Goal: Task Accomplishment & Management: Use online tool/utility

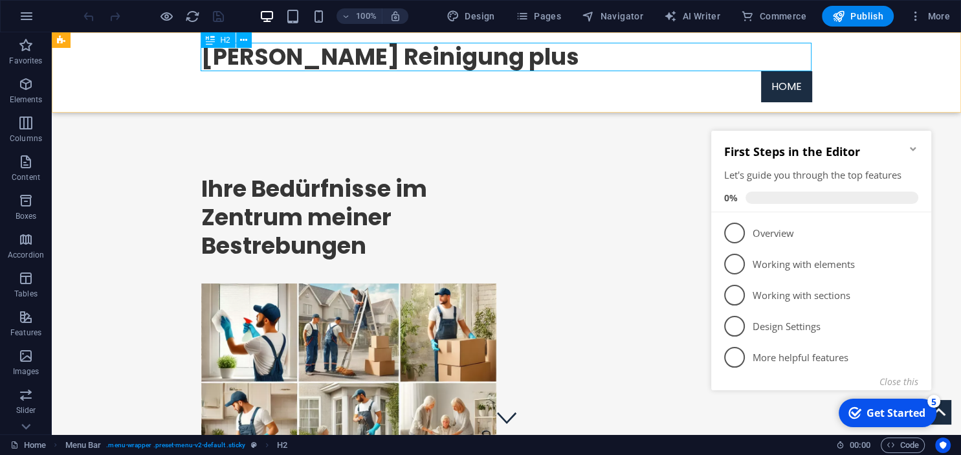
click at [394, 60] on div "[PERSON_NAME] Reinigung plus" at bounding box center [506, 57] width 611 height 28
click at [244, 40] on icon at bounding box center [243, 41] width 7 height 14
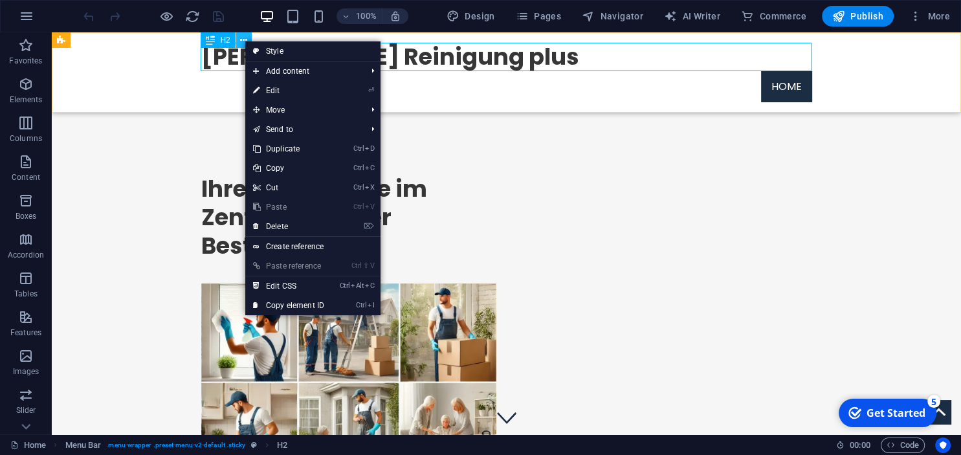
click at [244, 40] on icon at bounding box center [243, 41] width 7 height 14
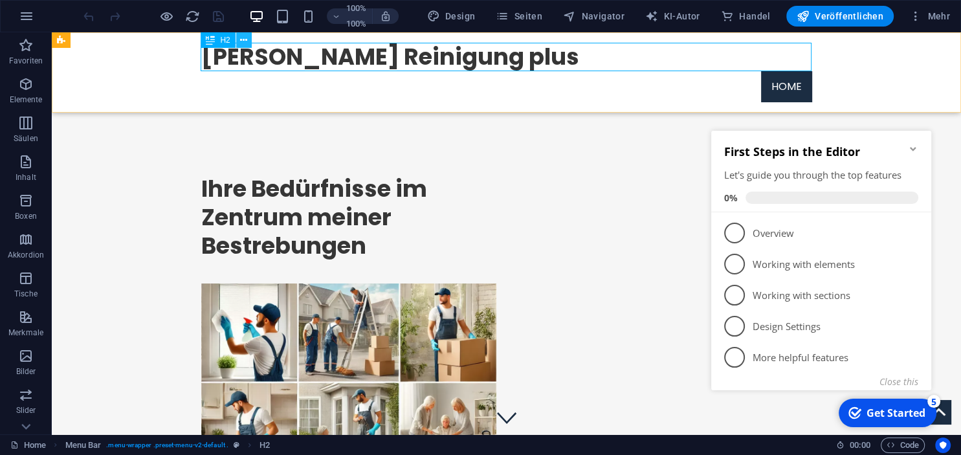
click at [243, 43] on icon at bounding box center [243, 41] width 7 height 14
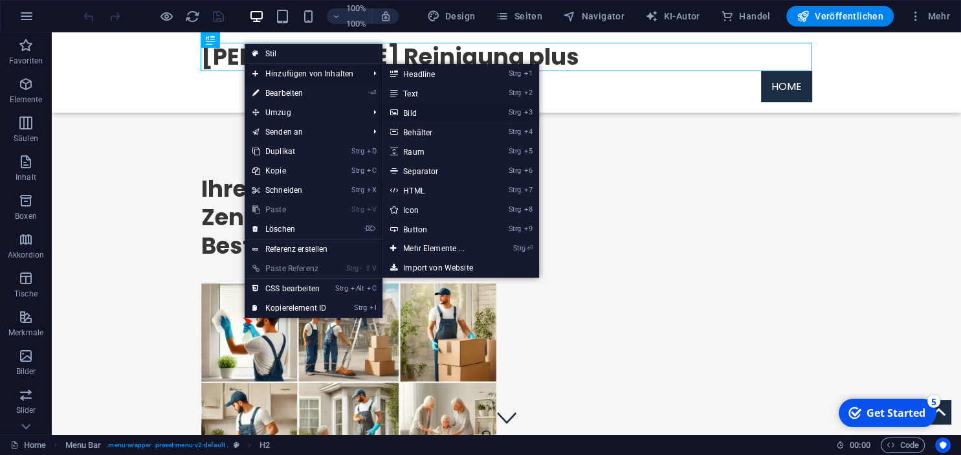
click at [425, 108] on link "Strg 3 Bild" at bounding box center [436, 112] width 107 height 19
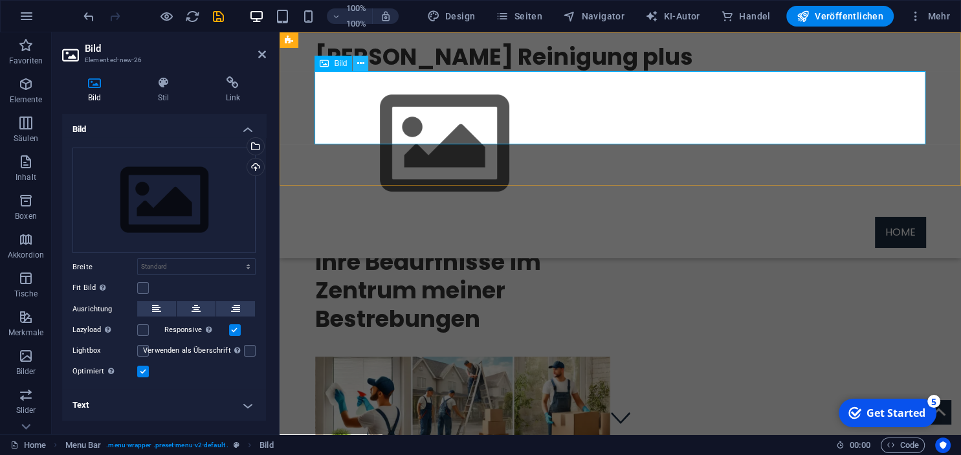
click at [361, 67] on icon at bounding box center [360, 64] width 7 height 14
click at [323, 118] on figure at bounding box center [620, 144] width 611 height 146
click at [370, 100] on figure at bounding box center [620, 144] width 611 height 146
click at [366, 61] on button at bounding box center [361, 64] width 16 height 16
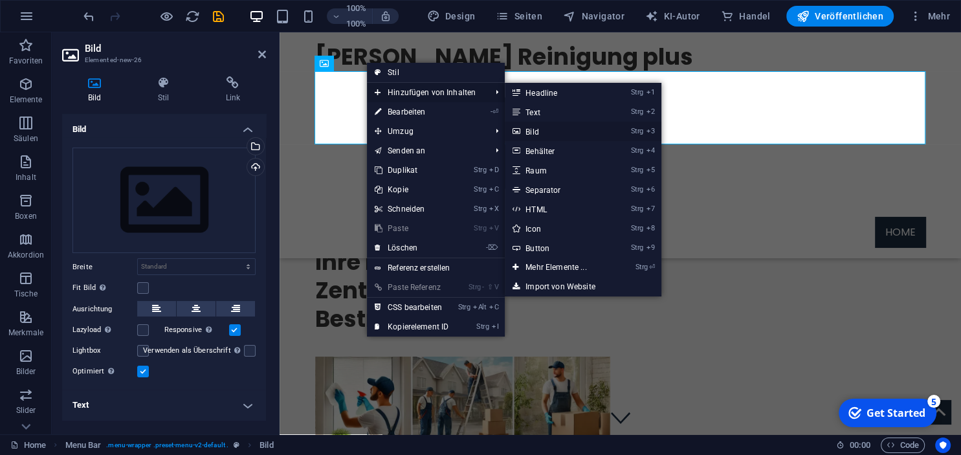
click at [555, 132] on link "Strg 3 Bild" at bounding box center [558, 131] width 107 height 19
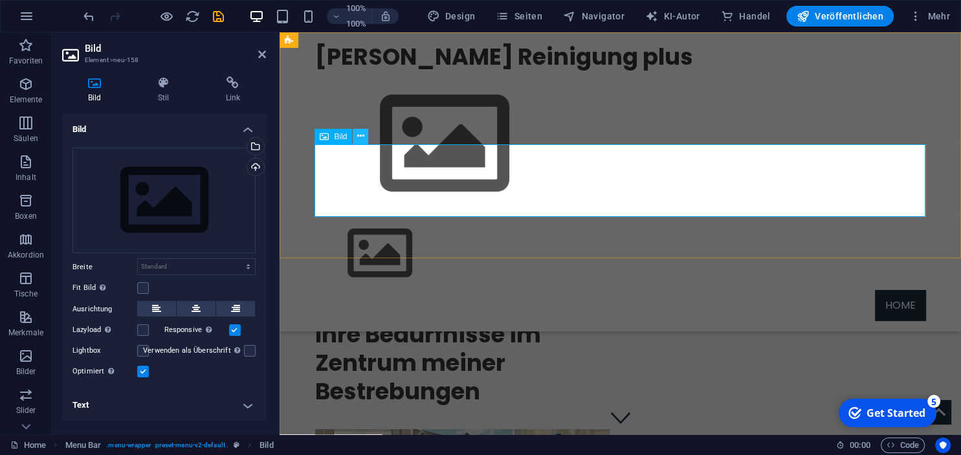
click at [364, 135] on icon at bounding box center [360, 136] width 7 height 14
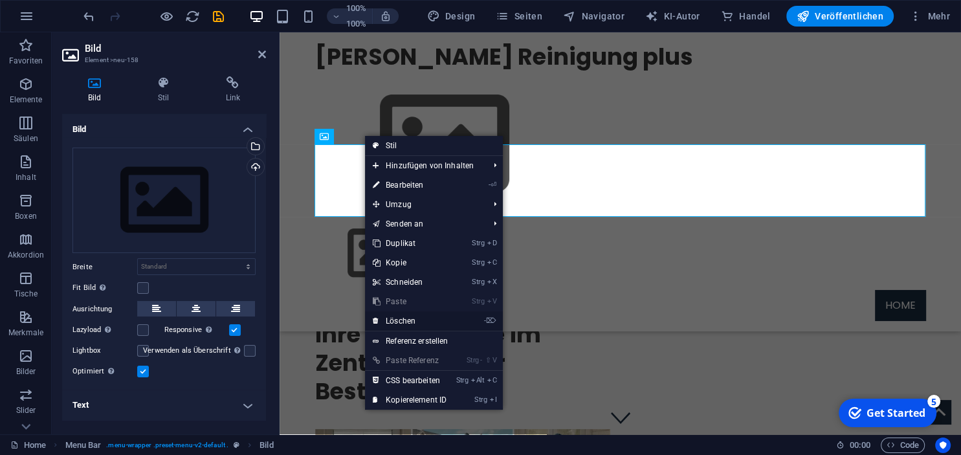
click at [414, 317] on link "- ⌦ Löschen" at bounding box center [409, 320] width 89 height 19
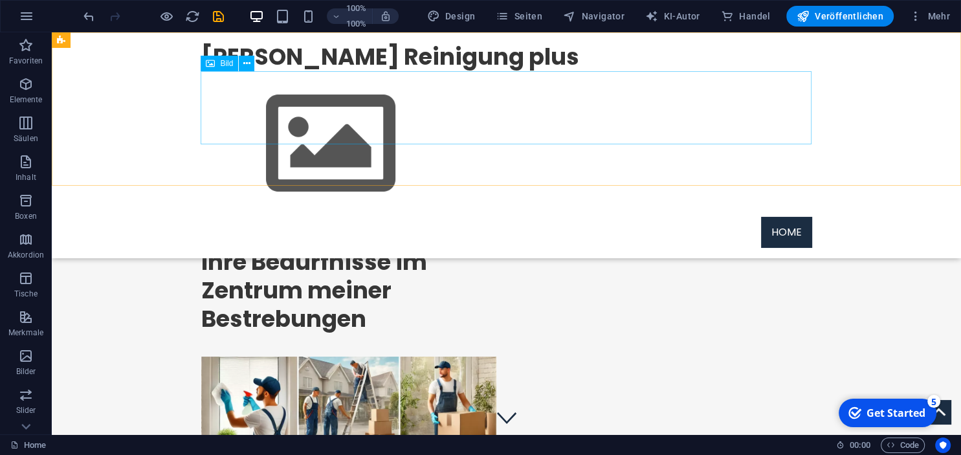
click at [282, 113] on figure at bounding box center [506, 144] width 611 height 146
click at [247, 61] on icon at bounding box center [246, 64] width 7 height 14
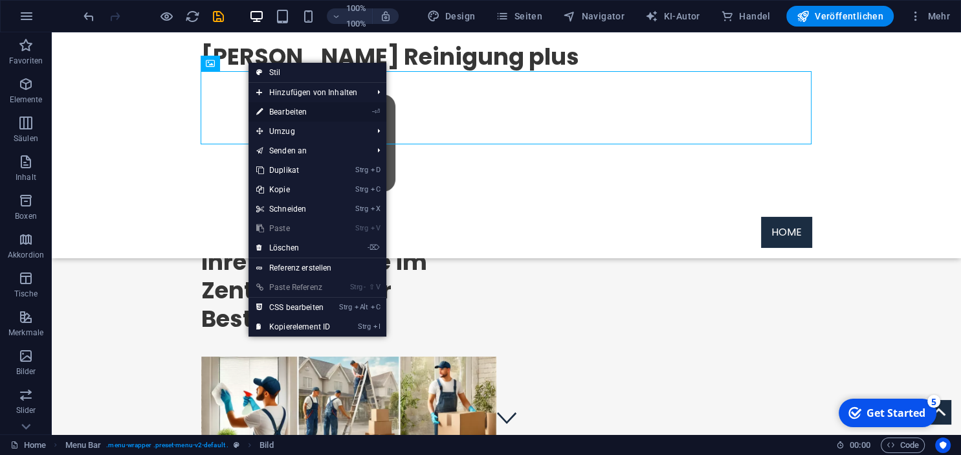
click at [281, 111] on link "- ⏎ Bearbeiten" at bounding box center [293, 111] width 89 height 19
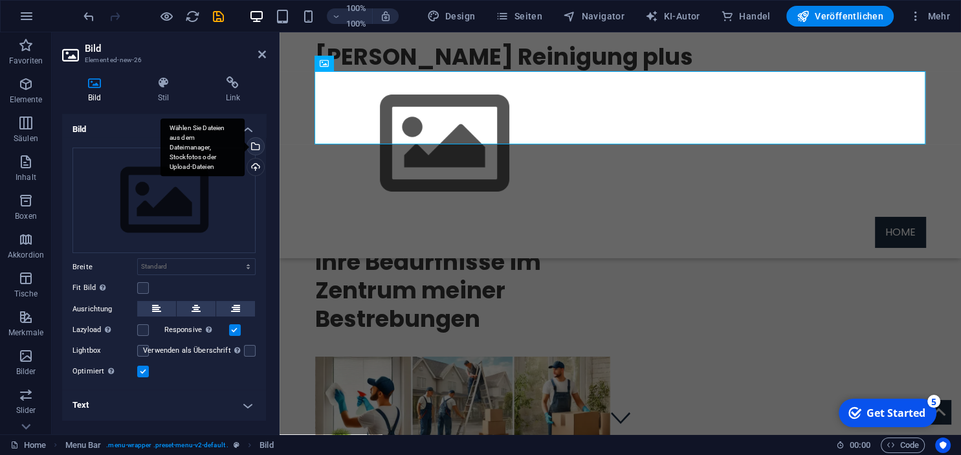
click at [221, 128] on div "Wählen Sie Dateien aus dem Dateimanager, Stockfotos oder Upload-Dateien" at bounding box center [203, 147] width 84 height 58
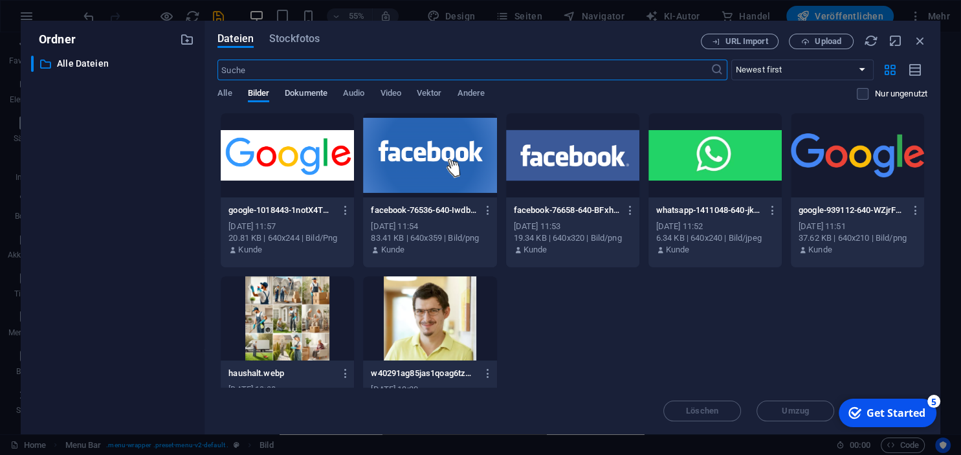
click at [298, 89] on span "Dokumente" at bounding box center [306, 94] width 43 height 18
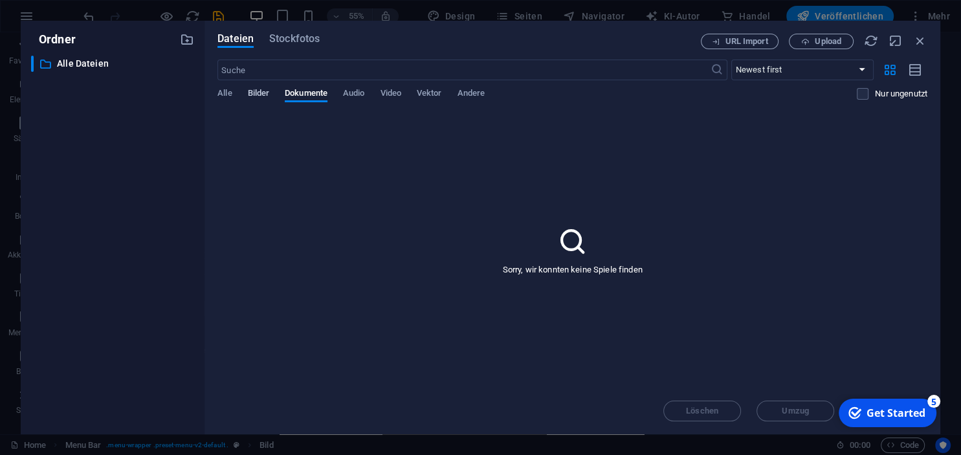
click at [265, 92] on span "Bilder" at bounding box center [259, 94] width 22 height 18
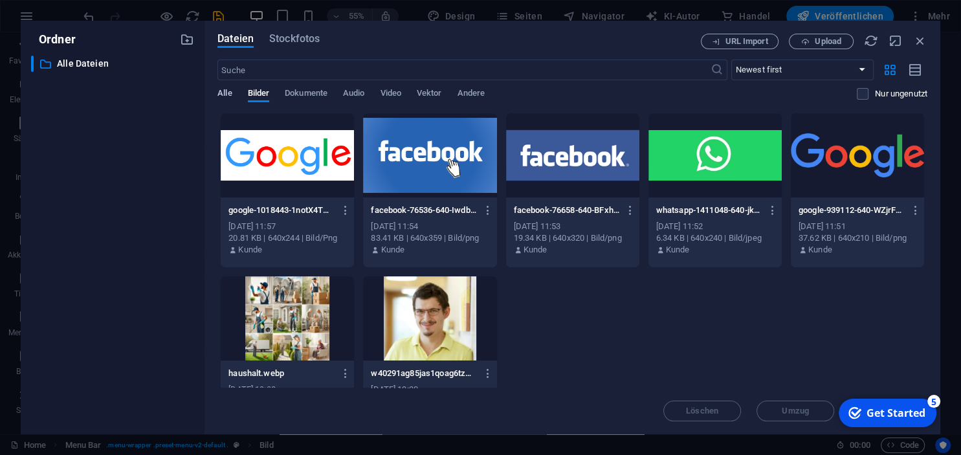
click at [226, 92] on span "Alle" at bounding box center [224, 94] width 14 height 18
click at [254, 86] on div "​ Newest first Oldest first Name (A-Z) Name (Z-A) Size (0-9) Size (9-0) Resolut…" at bounding box center [572, 86] width 710 height 53
click at [258, 90] on span "Bilder" at bounding box center [259, 94] width 22 height 18
click at [474, 95] on span "Andere" at bounding box center [471, 94] width 28 height 18
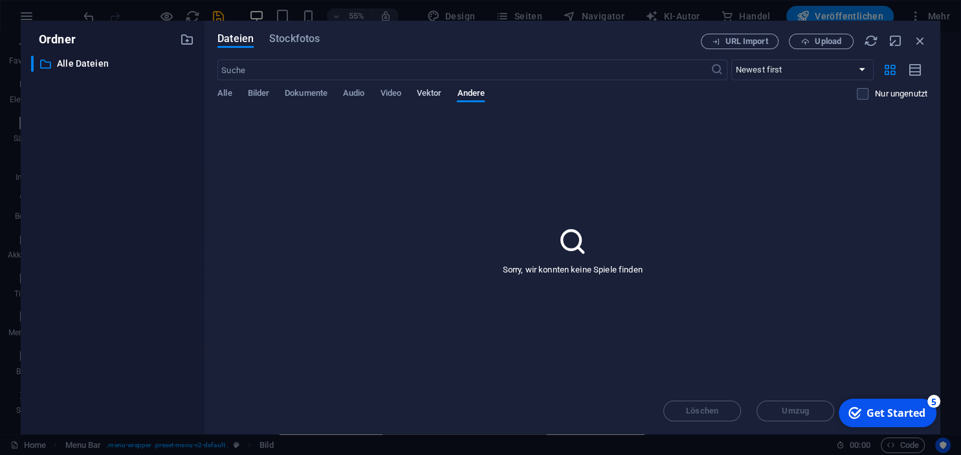
click at [438, 92] on span "Vektor" at bounding box center [429, 94] width 25 height 18
click at [918, 36] on icon "button" at bounding box center [920, 41] width 14 height 14
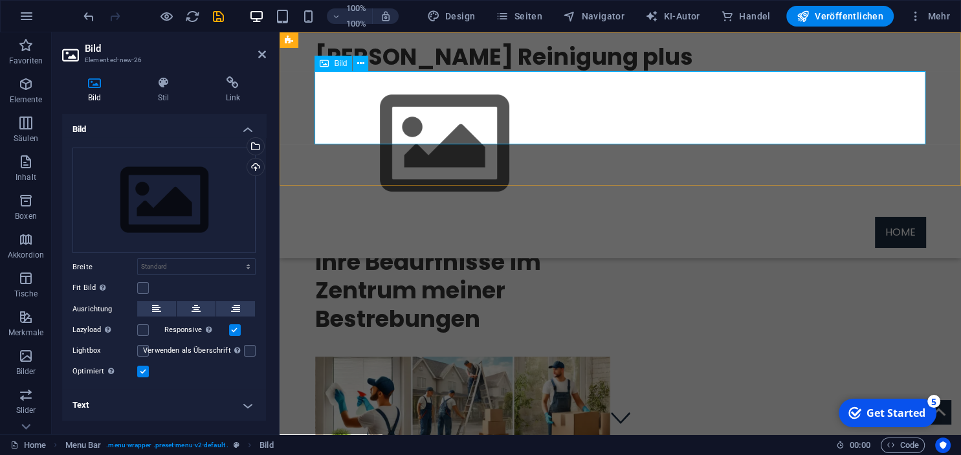
click at [735, 114] on figure at bounding box center [620, 144] width 611 height 146
click at [361, 62] on icon at bounding box center [360, 64] width 7 height 14
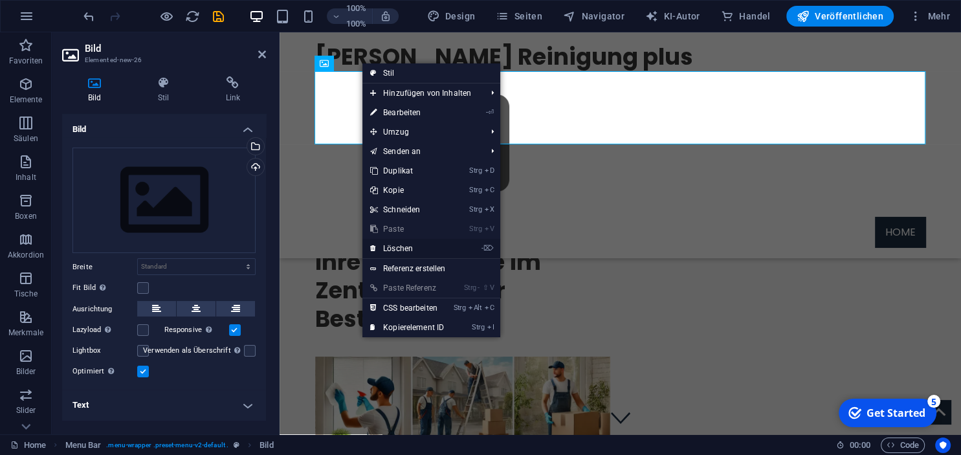
click at [396, 249] on link "- ⌦ Löschen" at bounding box center [406, 248] width 89 height 19
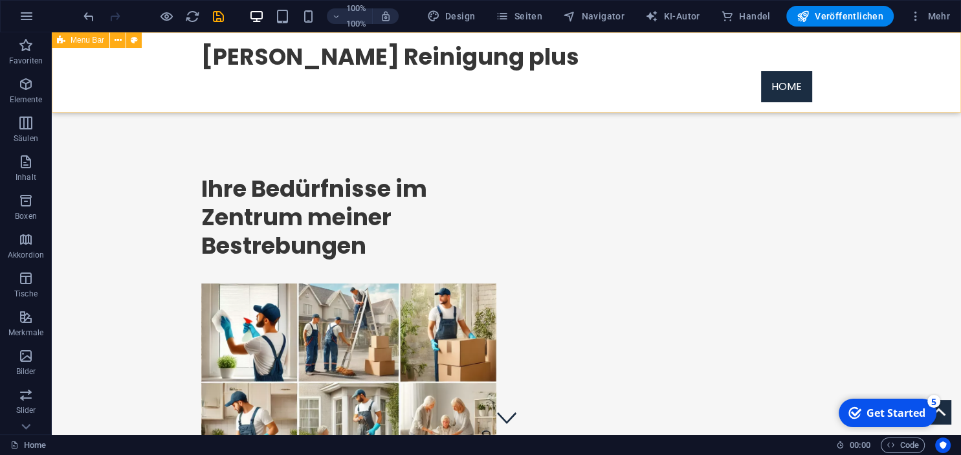
click at [206, 39] on div "[PERSON_NAME] Reinigung plus Home" at bounding box center [506, 72] width 909 height 80
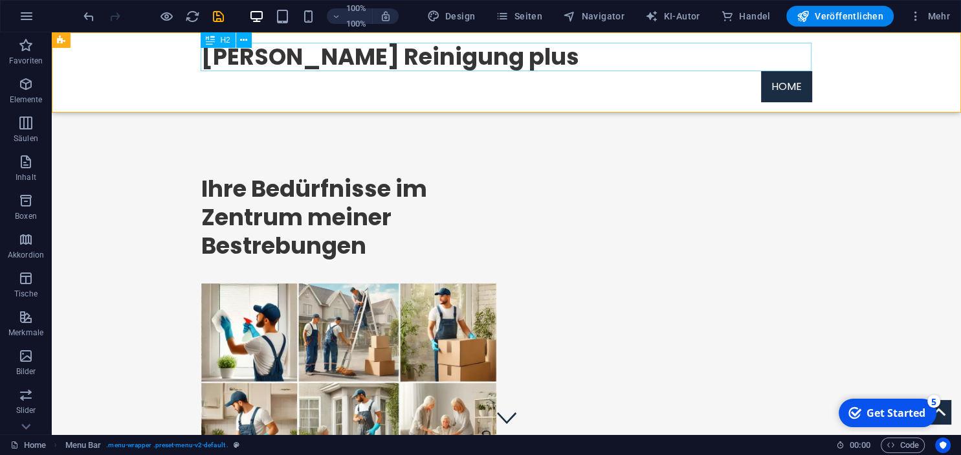
click at [568, 58] on div "[PERSON_NAME] Reinigung plus" at bounding box center [506, 57] width 611 height 28
click at [243, 42] on icon at bounding box center [243, 41] width 7 height 14
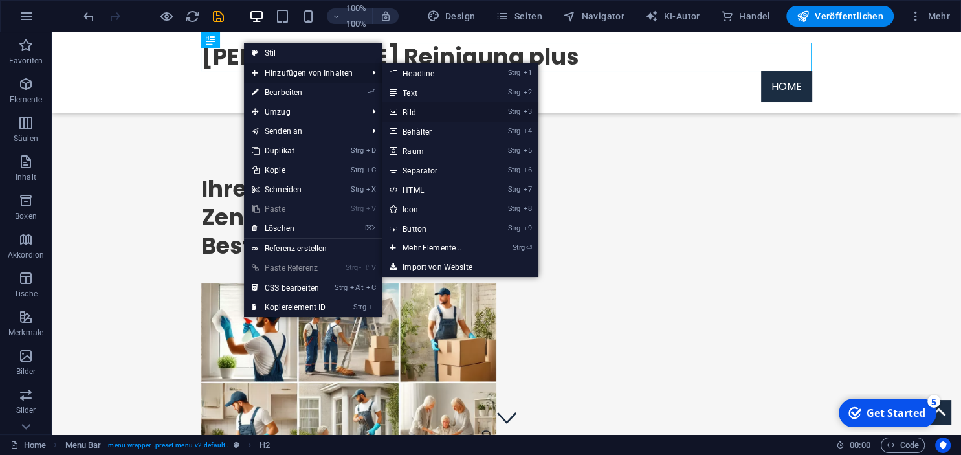
click at [419, 109] on link "Strg 3 Bild" at bounding box center [435, 111] width 107 height 19
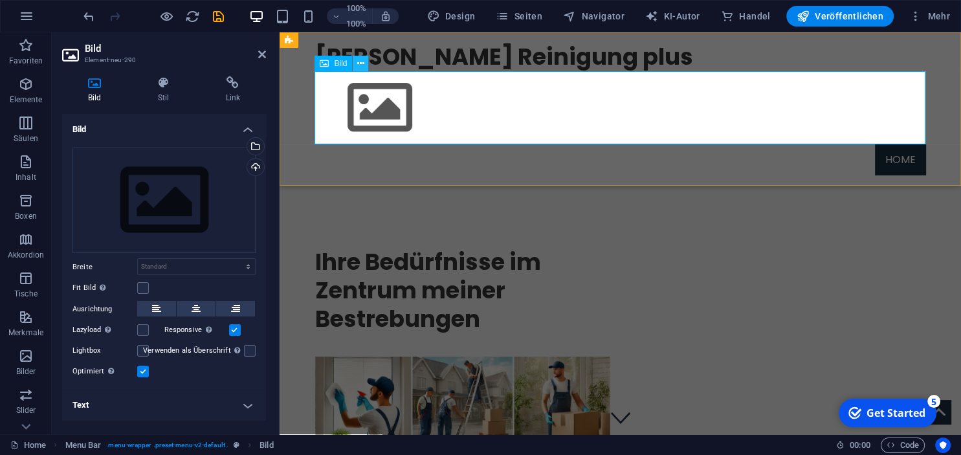
click at [361, 62] on icon at bounding box center [360, 64] width 7 height 14
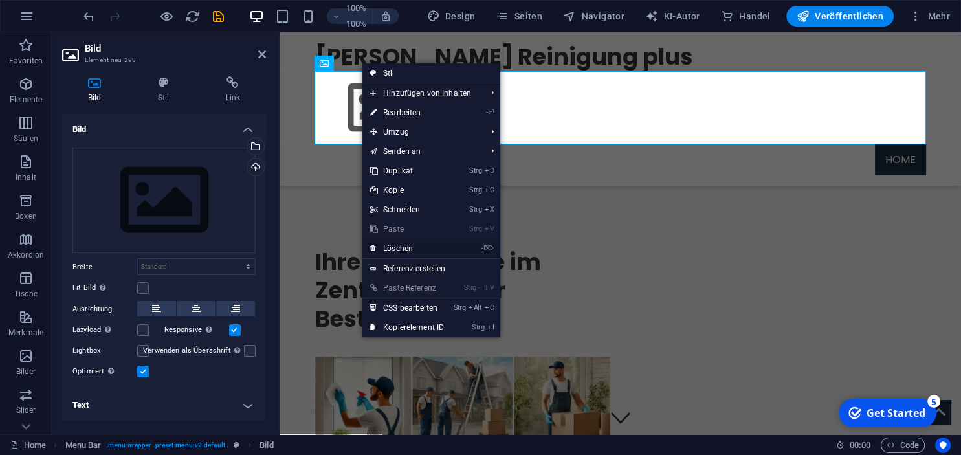
click at [400, 249] on link "- ⌦ Löschen" at bounding box center [406, 248] width 89 height 19
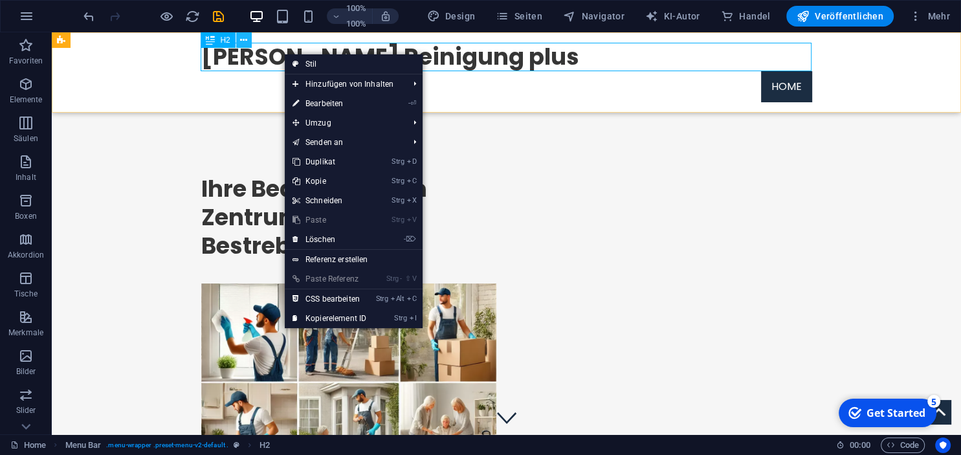
click at [240, 42] on button at bounding box center [244, 40] width 16 height 16
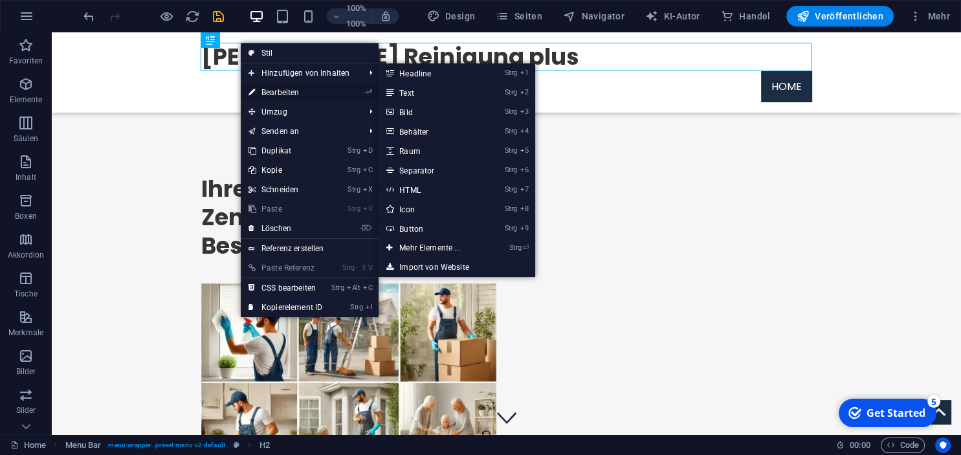
click at [274, 89] on link "- ⏎ Bearbeiten" at bounding box center [285, 92] width 89 height 19
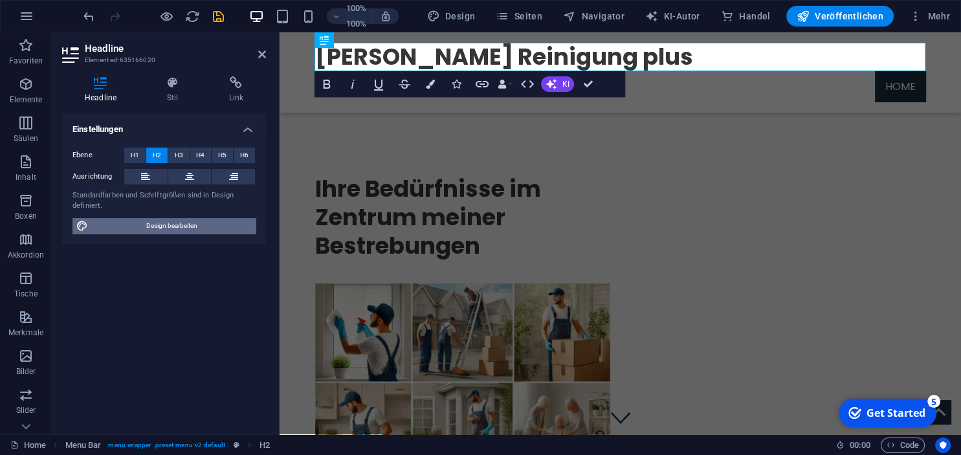
click at [140, 228] on span "Design bearbeiten" at bounding box center [172, 226] width 160 height 16
select select "px"
select select "300"
select select "px"
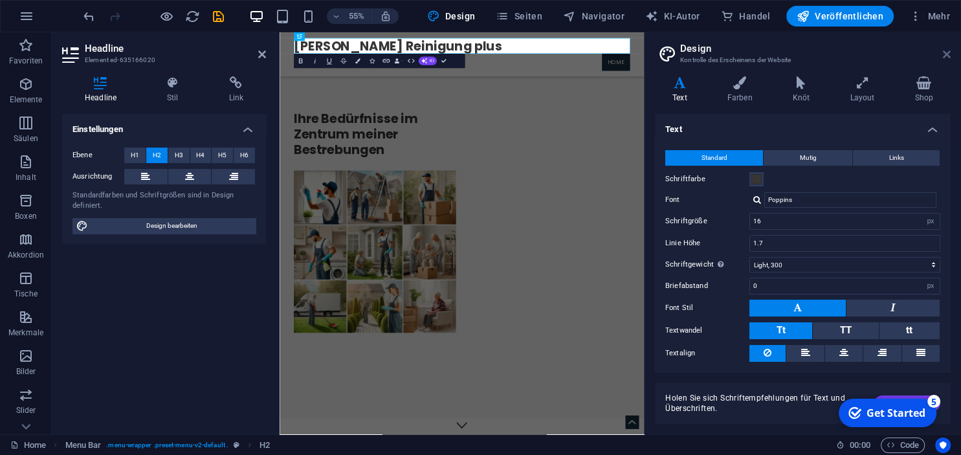
click at [948, 54] on icon at bounding box center [947, 54] width 8 height 10
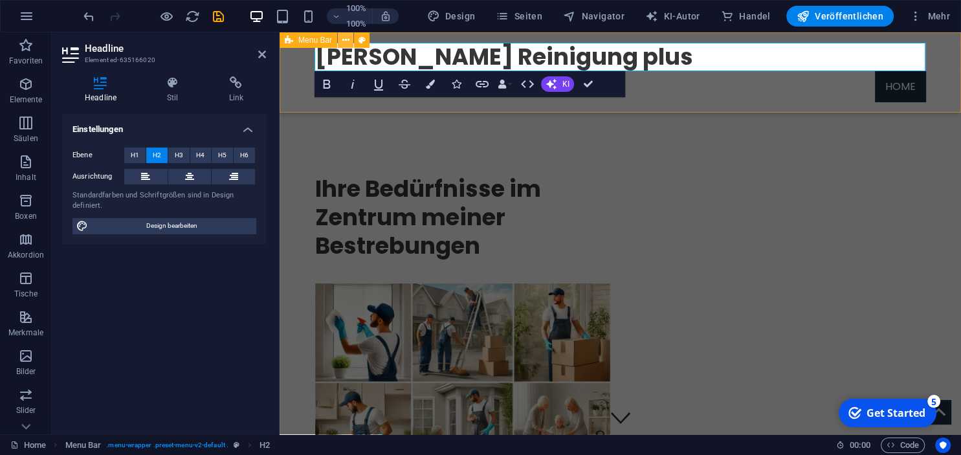
click at [350, 38] on button at bounding box center [346, 40] width 16 height 16
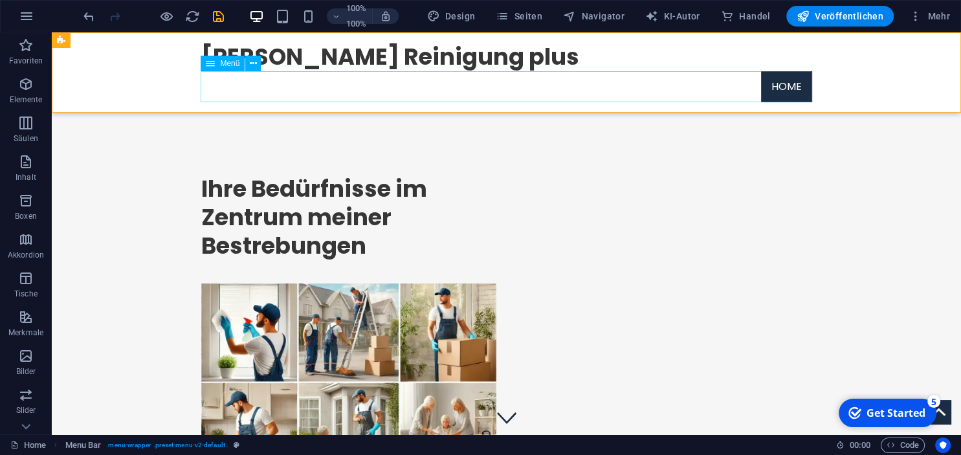
click at [338, 89] on nav "Home" at bounding box center [506, 86] width 611 height 31
click at [480, 42] on div "[PERSON_NAME] Reinigung plus Home" at bounding box center [506, 72] width 909 height 80
click at [245, 38] on icon at bounding box center [243, 41] width 7 height 14
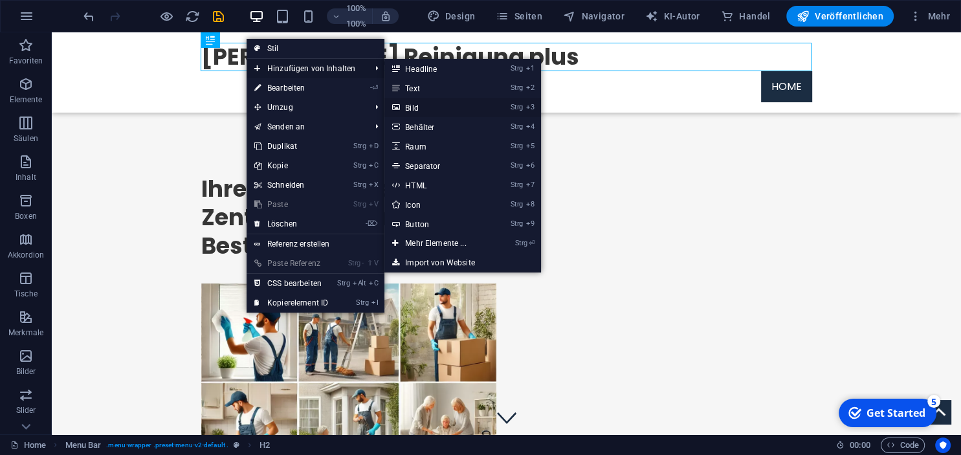
click at [418, 104] on link "Strg 3 Bild" at bounding box center [437, 107] width 107 height 19
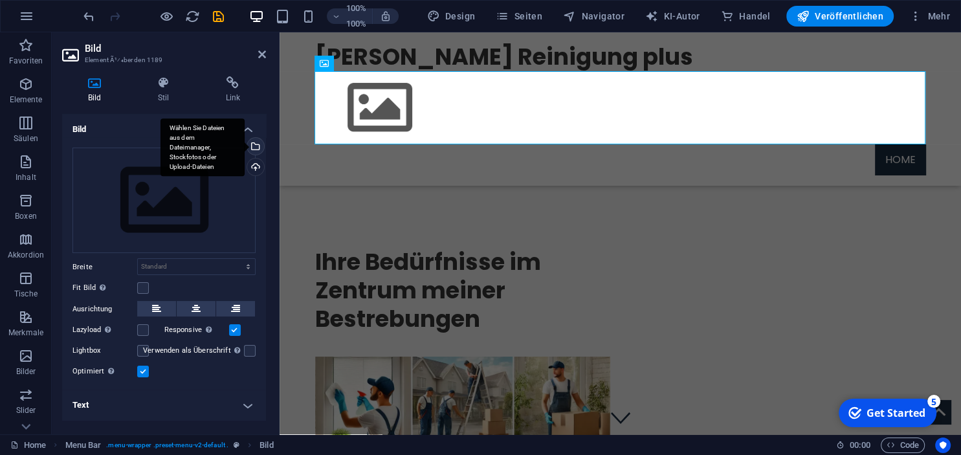
click at [255, 144] on div "Wählen Sie Dateien aus dem Dateimanager, Stockfotos oder Upload-Dateien" at bounding box center [254, 147] width 19 height 19
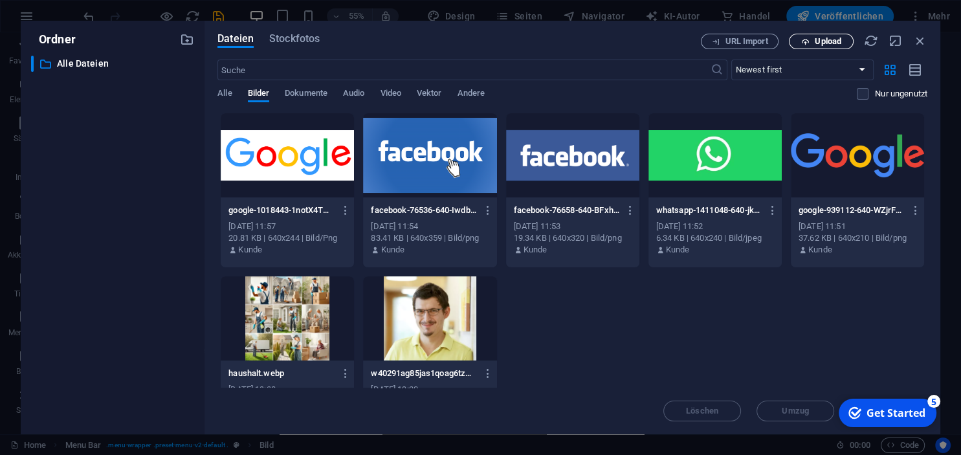
click at [836, 42] on span "Upload" at bounding box center [828, 42] width 27 height 8
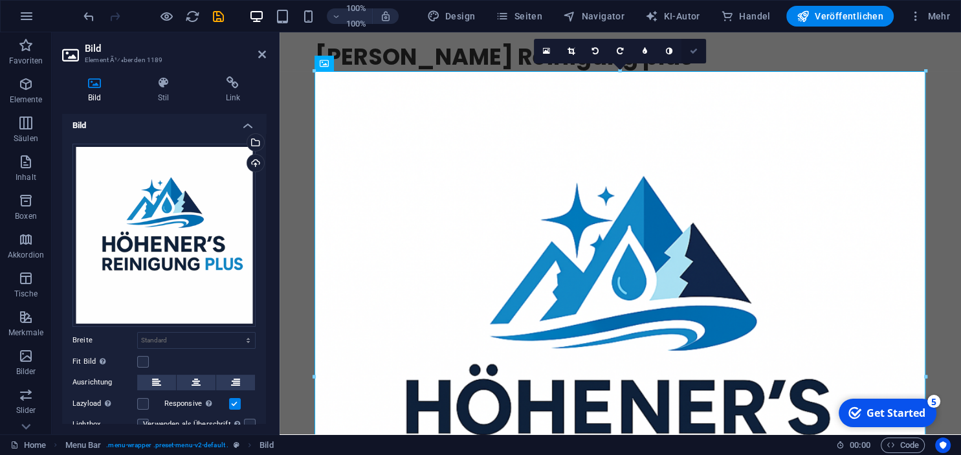
click at [691, 49] on icon at bounding box center [694, 51] width 8 height 8
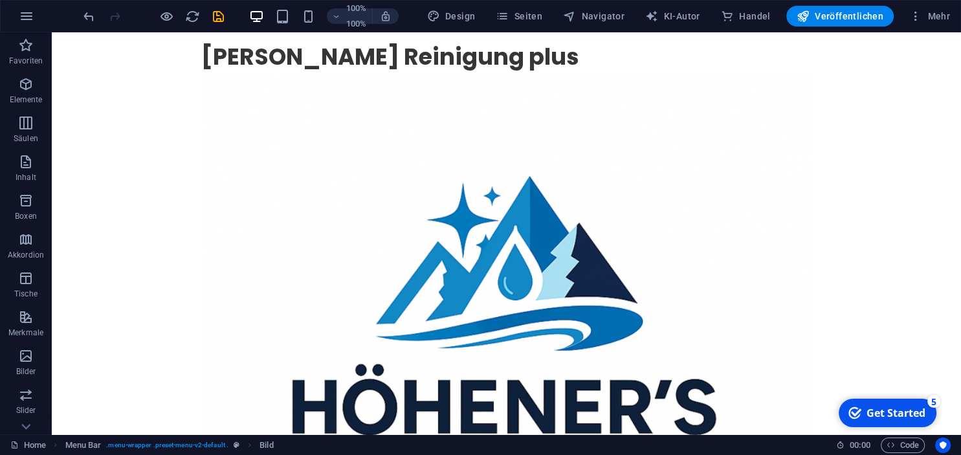
scroll to position [306, 0]
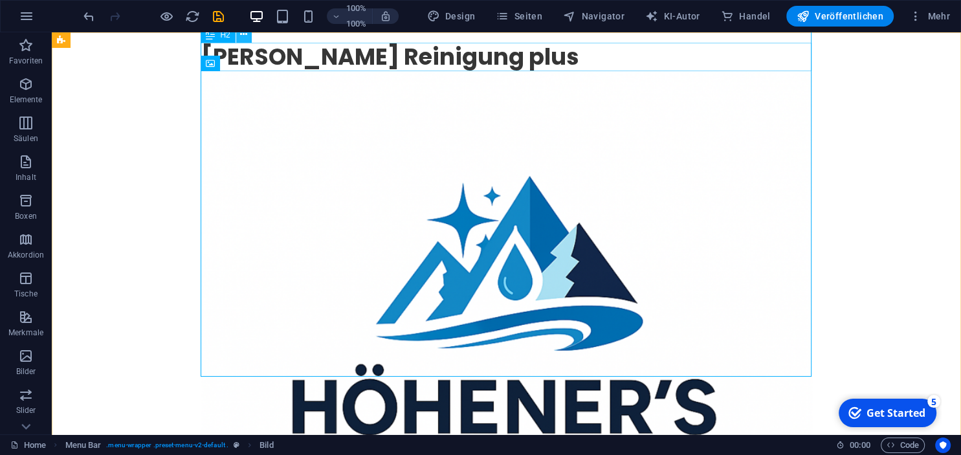
click at [239, 38] on button at bounding box center [244, 35] width 16 height 16
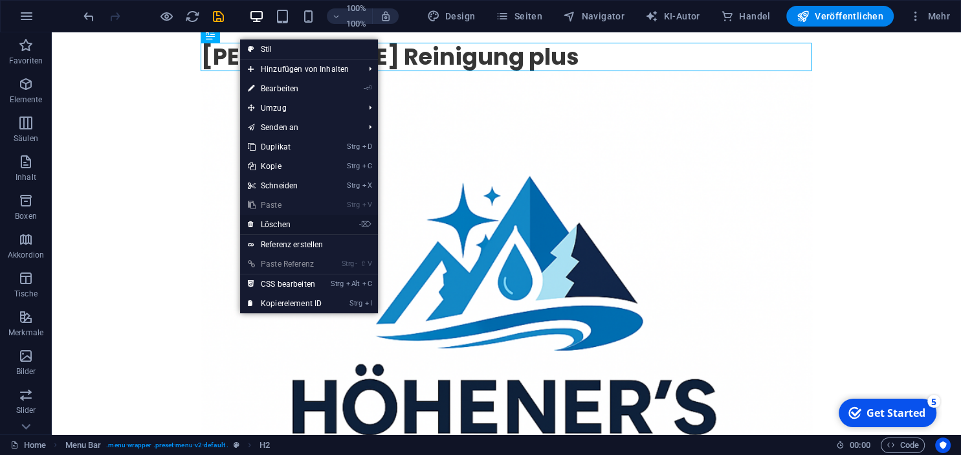
click at [278, 226] on link "- ⌦ Löschen" at bounding box center [284, 224] width 89 height 19
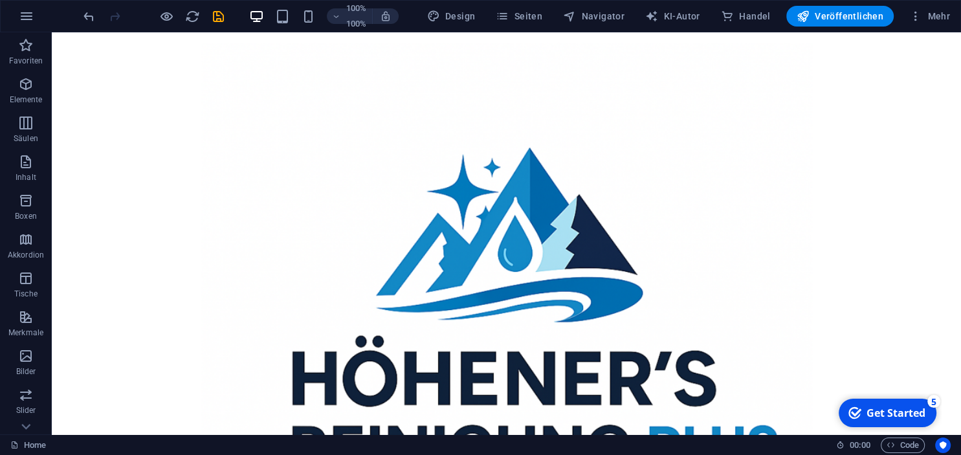
scroll to position [0, 0]
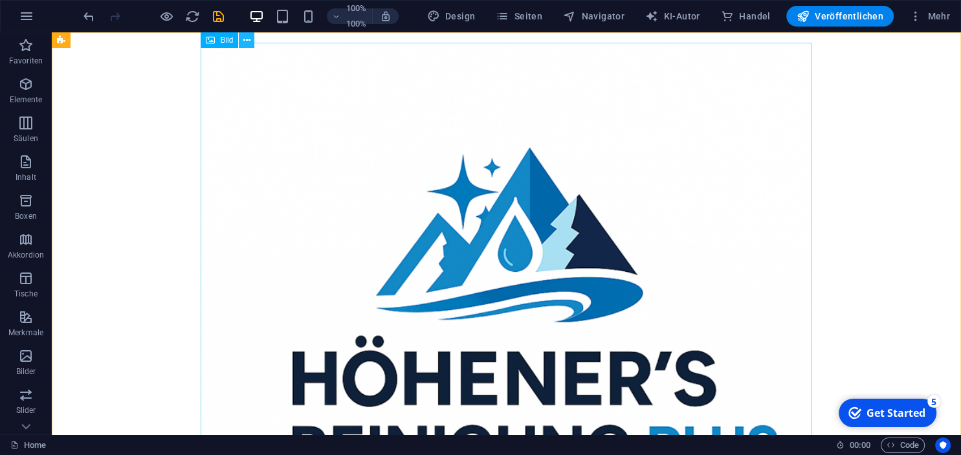
click at [247, 43] on icon at bounding box center [246, 41] width 7 height 14
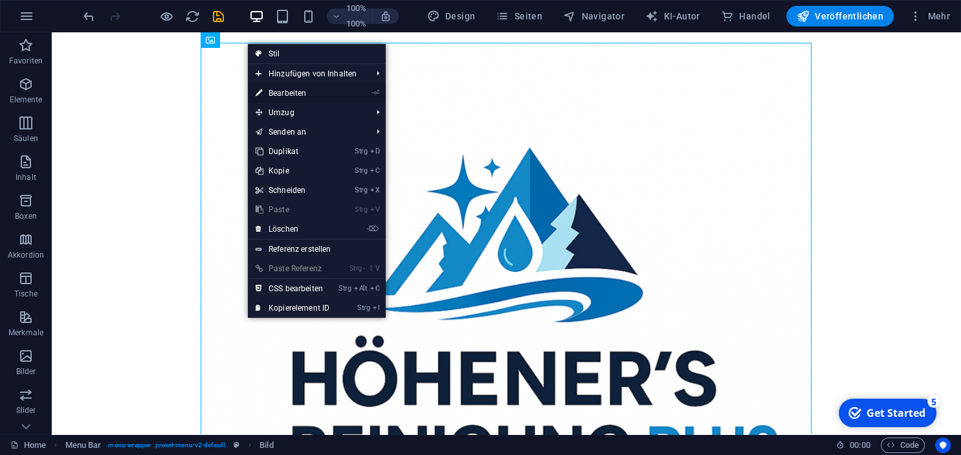
click at [279, 89] on link "- ⏎ Bearbeiten" at bounding box center [292, 93] width 89 height 19
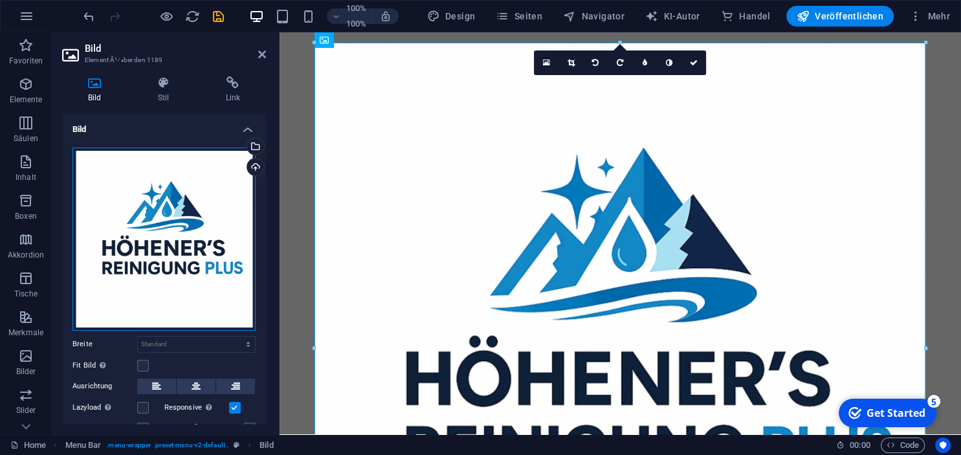
click at [249, 320] on div "Ziehen Sie hier Dateien, klicken um Dateien zu wählen Wählen Sie Dateien aus Da…" at bounding box center [163, 239] width 183 height 183
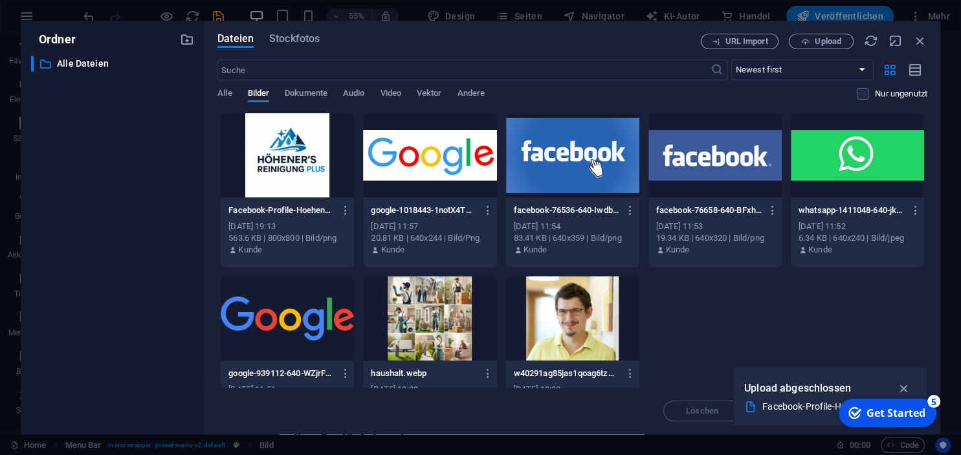
click at [258, 157] on div at bounding box center [287, 155] width 133 height 84
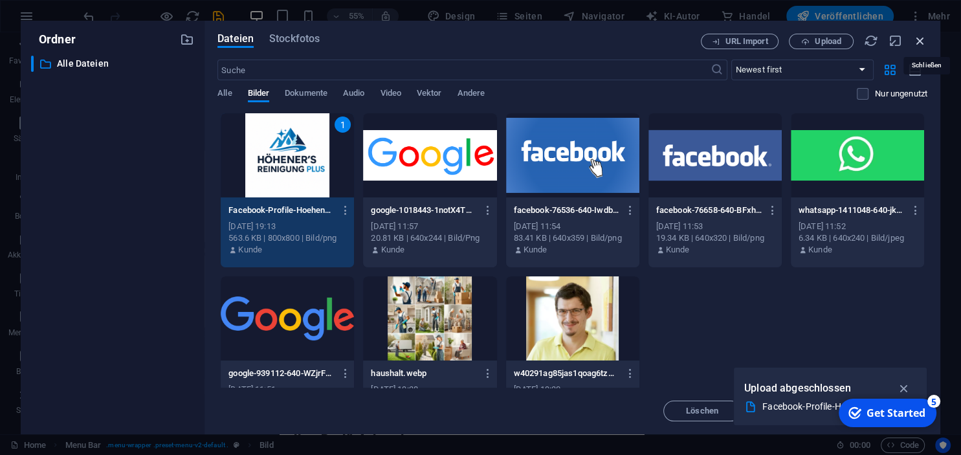
click at [924, 43] on icon "button" at bounding box center [920, 41] width 14 height 14
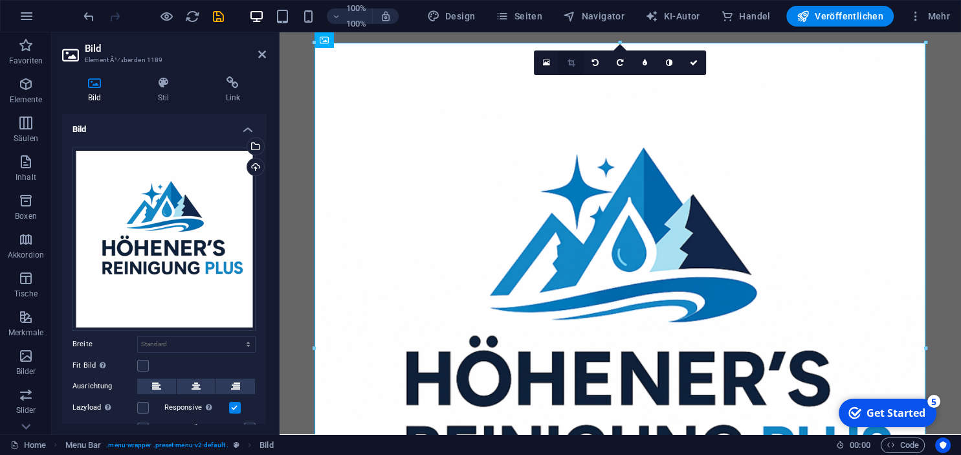
click at [570, 61] on icon at bounding box center [571, 63] width 7 height 8
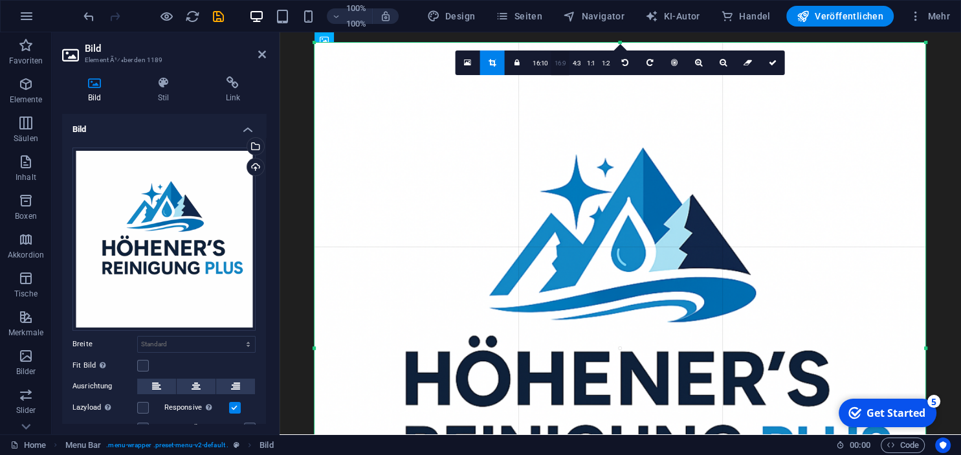
click at [557, 65] on link "16:9" at bounding box center [560, 63] width 18 height 25
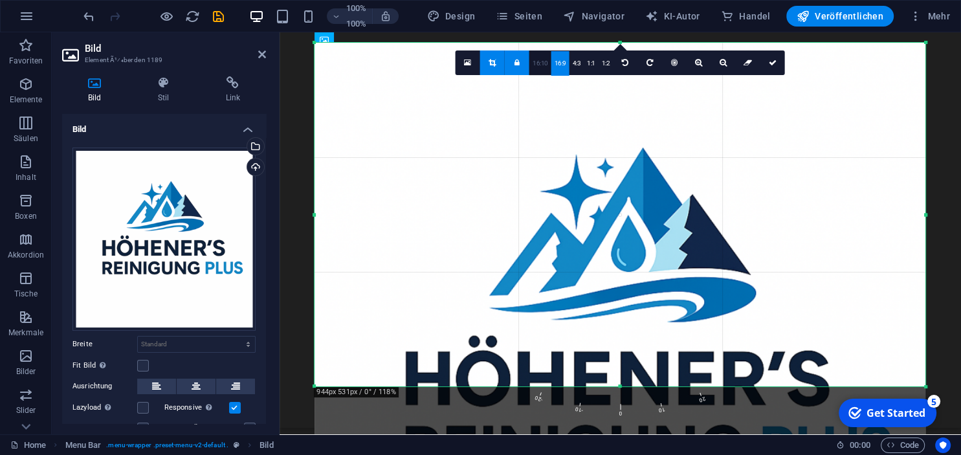
click at [551, 61] on link "16:10" at bounding box center [540, 63] width 22 height 25
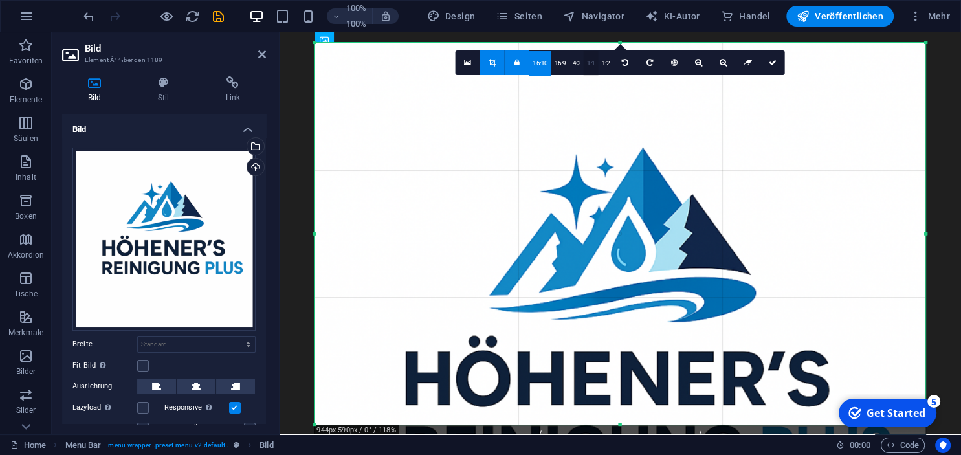
click at [594, 63] on link "1:1" at bounding box center [591, 63] width 15 height 25
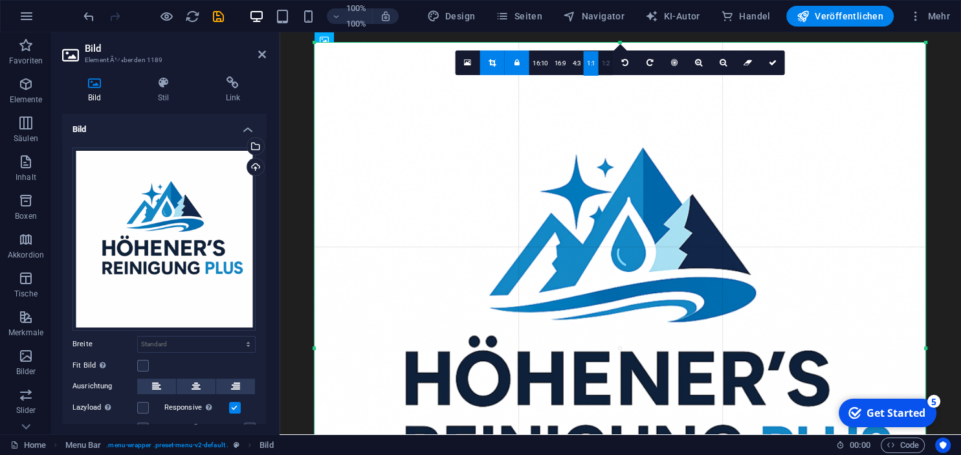
click at [604, 61] on link "1:2" at bounding box center [605, 63] width 15 height 25
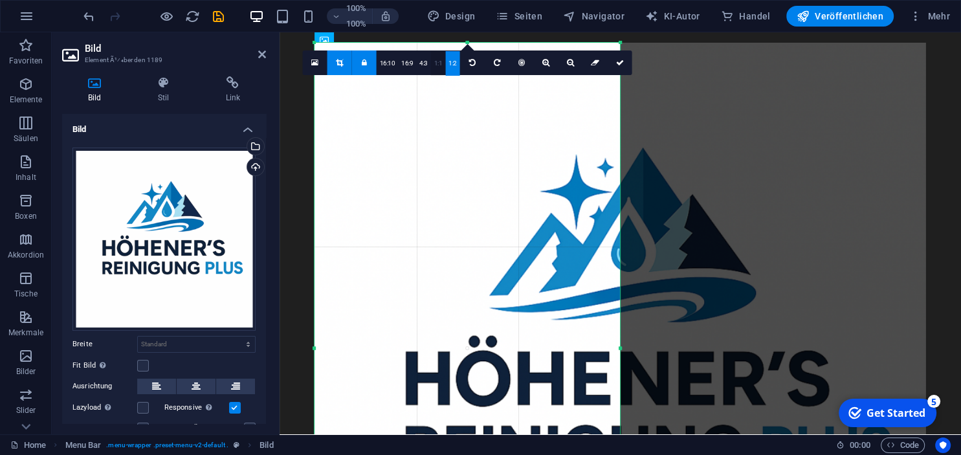
click at [437, 61] on link "1:1" at bounding box center [438, 63] width 15 height 25
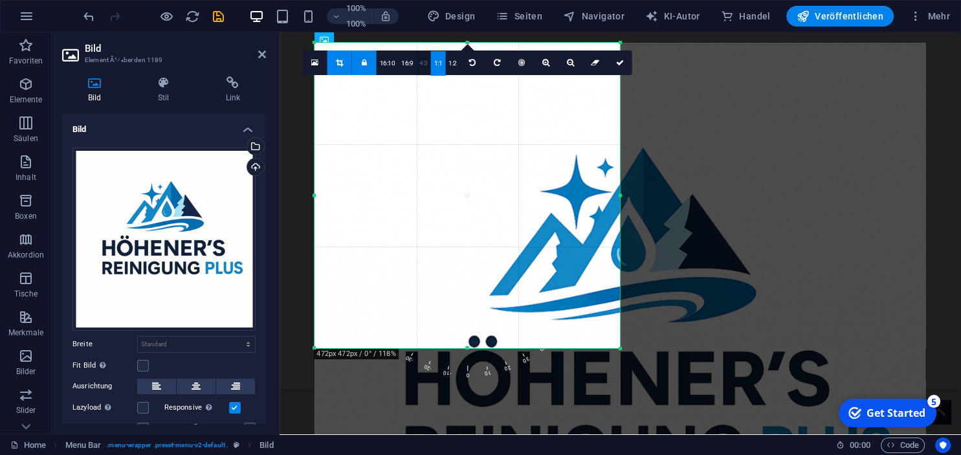
click at [427, 63] on link "4:3" at bounding box center [423, 63] width 15 height 25
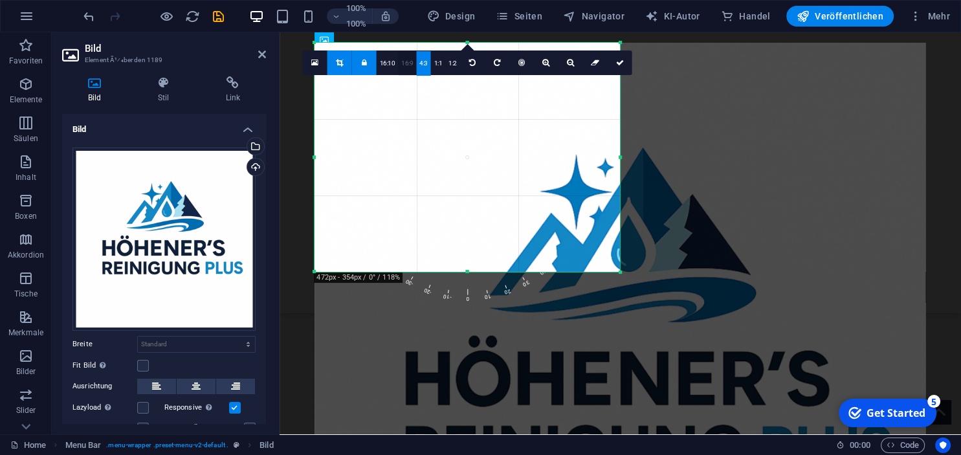
click at [406, 61] on link "16:9" at bounding box center [407, 63] width 18 height 25
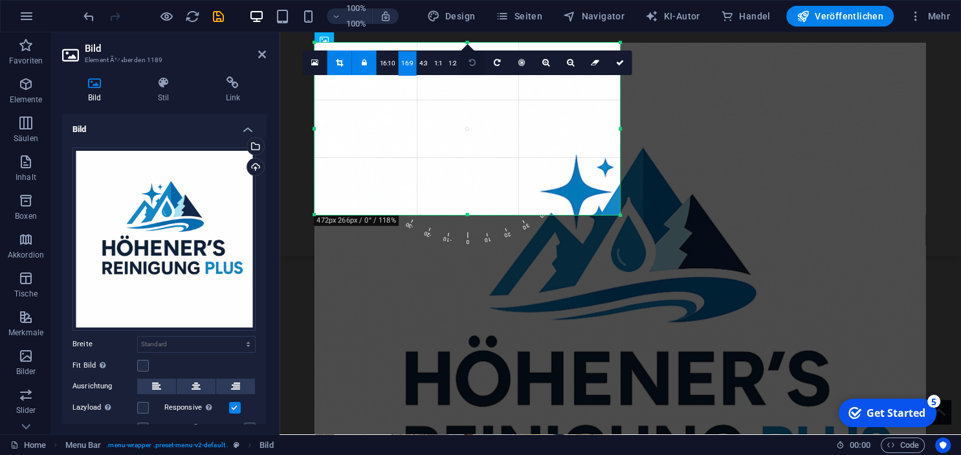
click at [473, 57] on link at bounding box center [472, 62] width 25 height 25
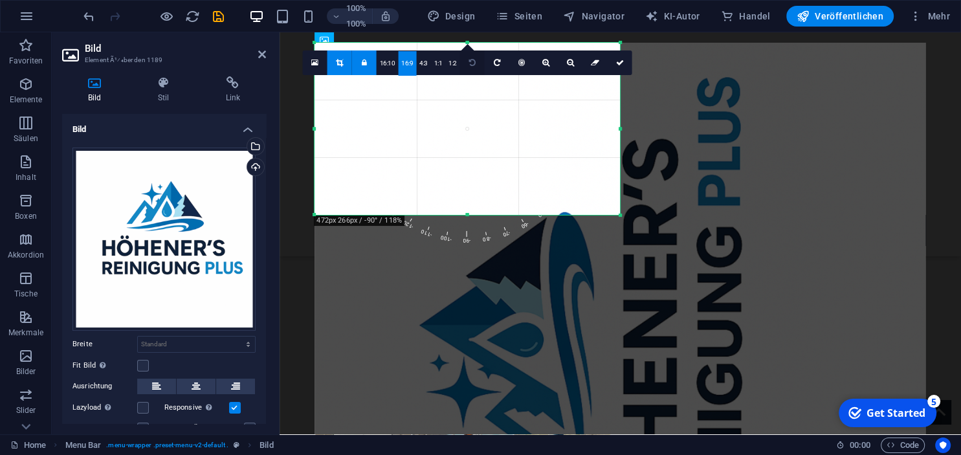
click at [473, 57] on link at bounding box center [472, 62] width 25 height 25
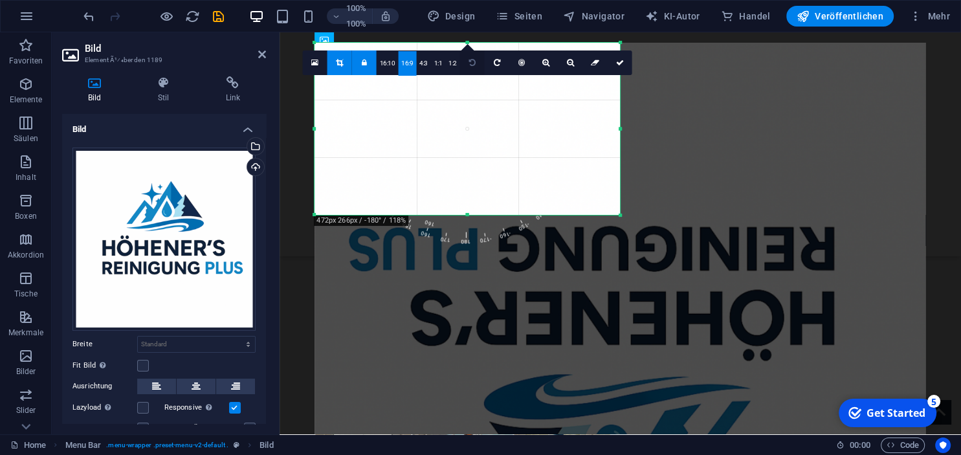
click at [473, 57] on link at bounding box center [472, 62] width 25 height 25
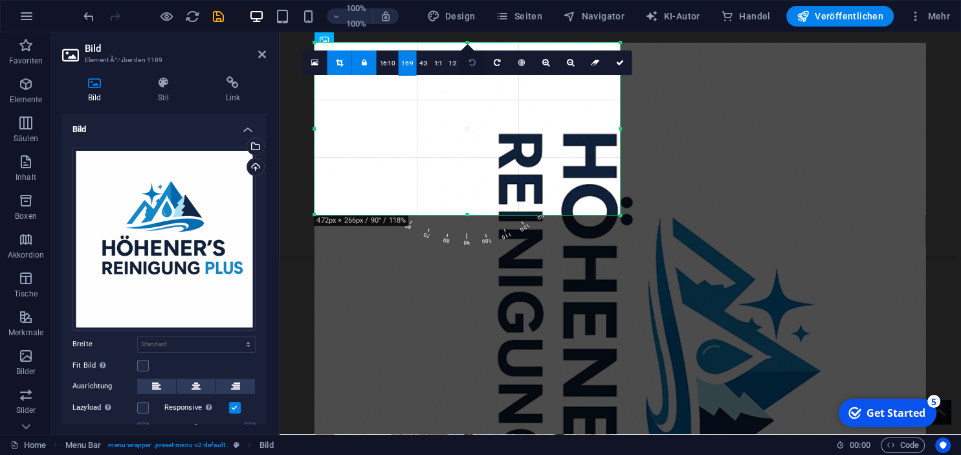
click at [473, 57] on link at bounding box center [472, 62] width 25 height 25
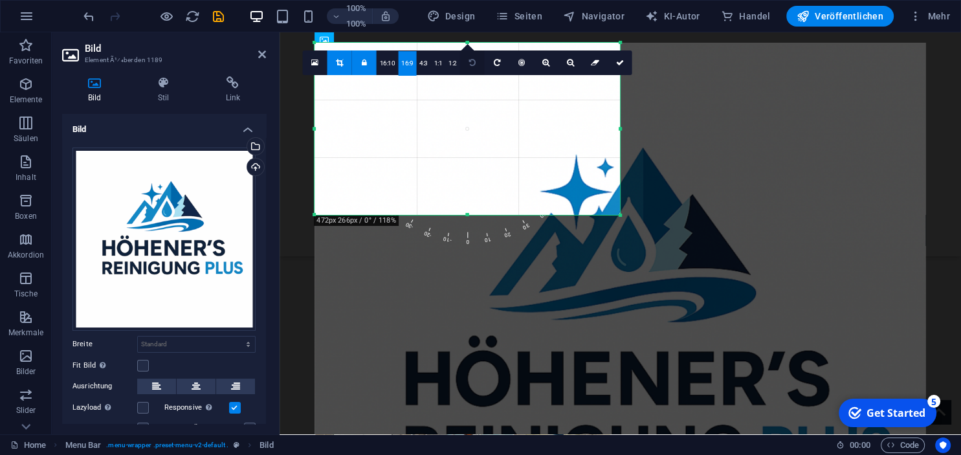
click at [473, 57] on link at bounding box center [472, 62] width 25 height 25
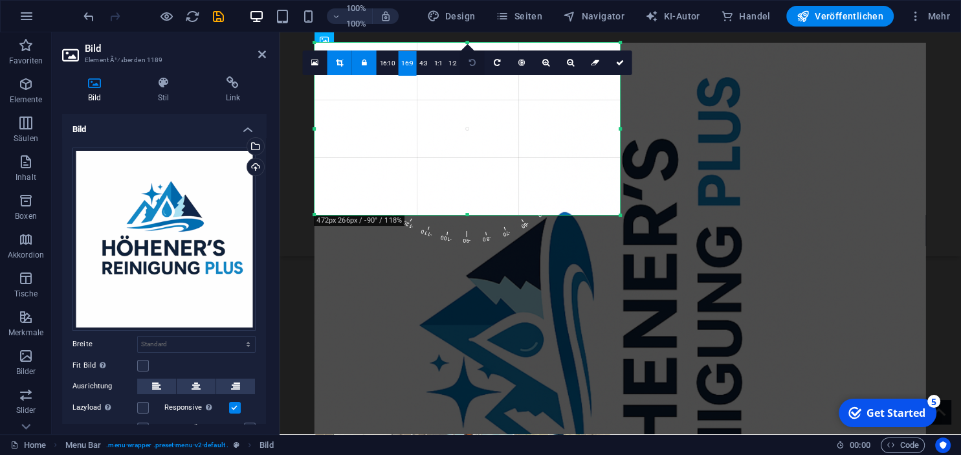
click at [473, 57] on link at bounding box center [472, 62] width 25 height 25
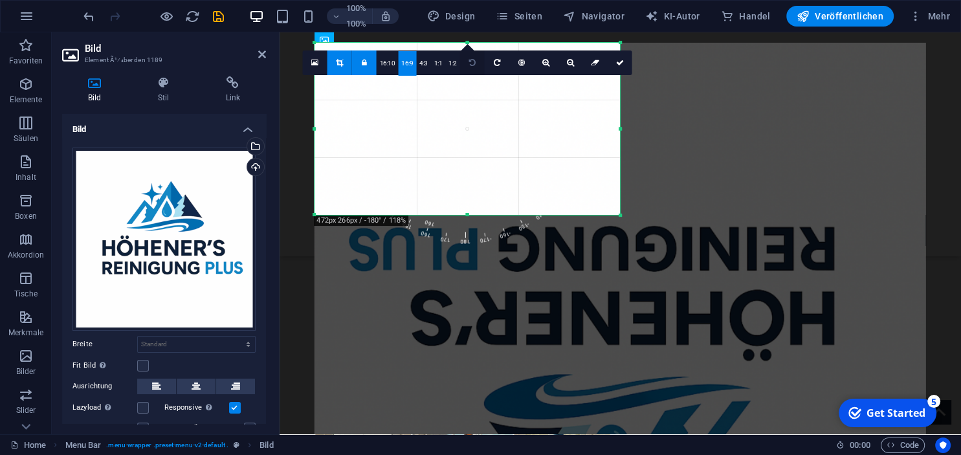
click at [473, 57] on link at bounding box center [472, 62] width 25 height 25
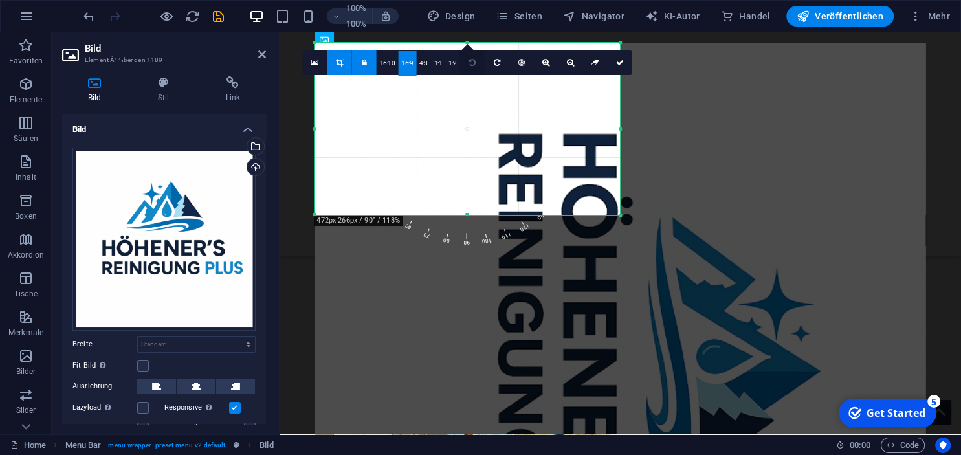
click at [473, 57] on link at bounding box center [472, 62] width 25 height 25
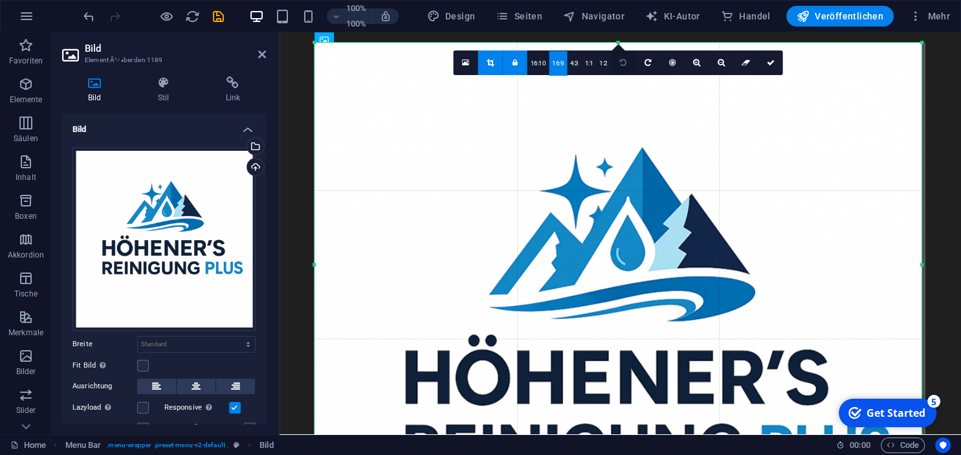
drag, startPoint x: 619, startPoint y: 214, endPoint x: 839, endPoint y: 485, distance: 348.9
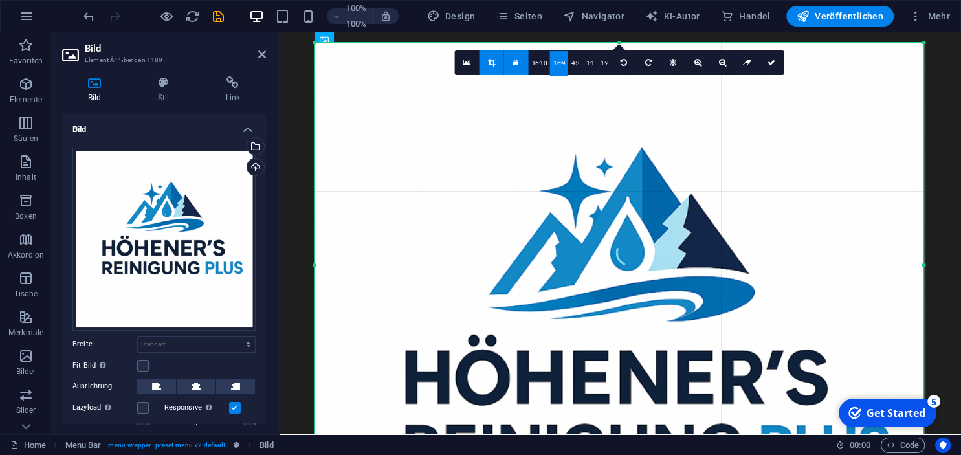
click at [496, 58] on link at bounding box center [491, 62] width 25 height 25
type input "941"
select select "px"
